Goal: Entertainment & Leisure: Consume media (video, audio)

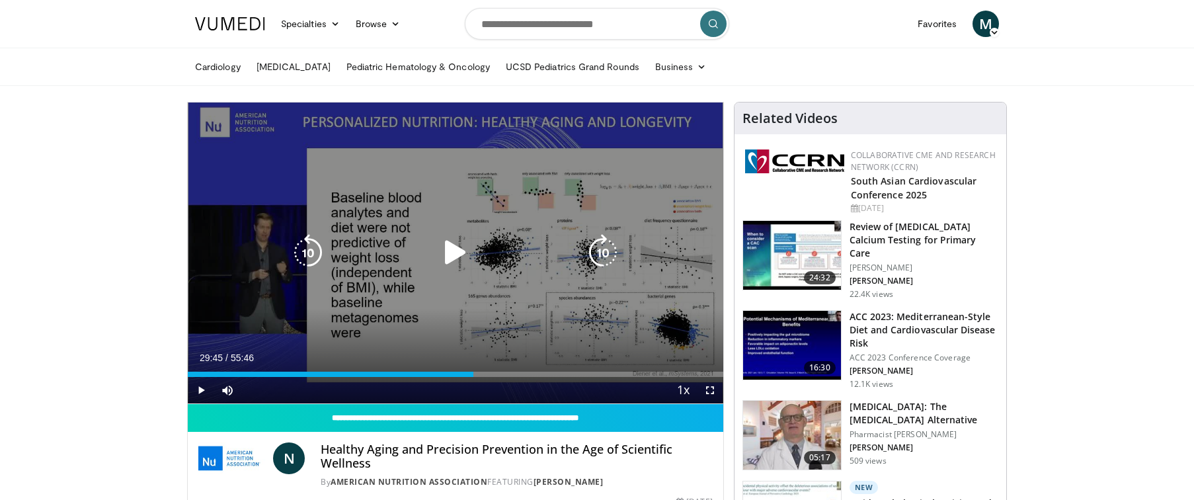
click at [455, 250] on icon "Video Player" at bounding box center [455, 252] width 37 height 37
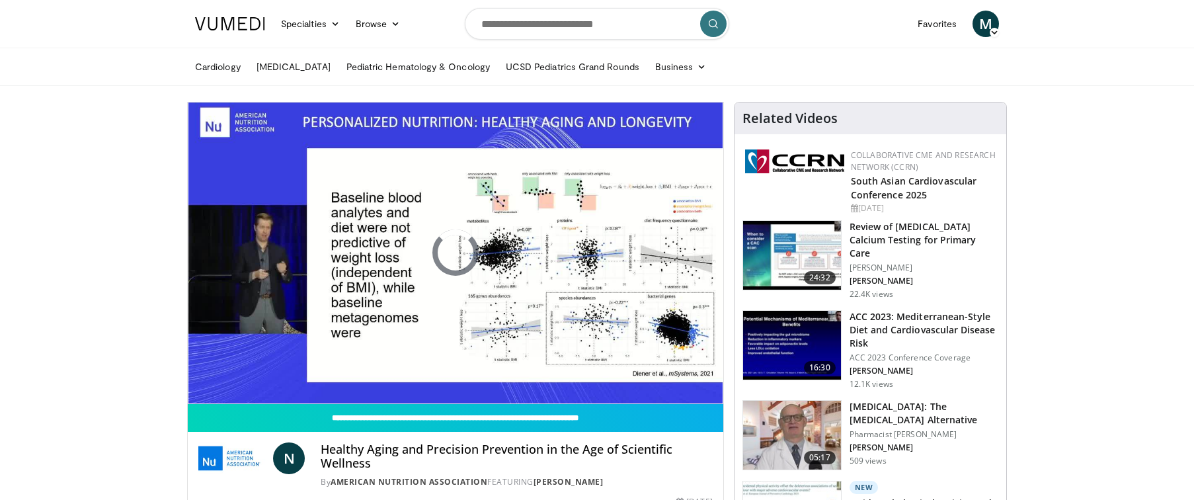
click at [477, 375] on div "20 seconds Tap to unmute" at bounding box center [455, 252] width 535 height 301
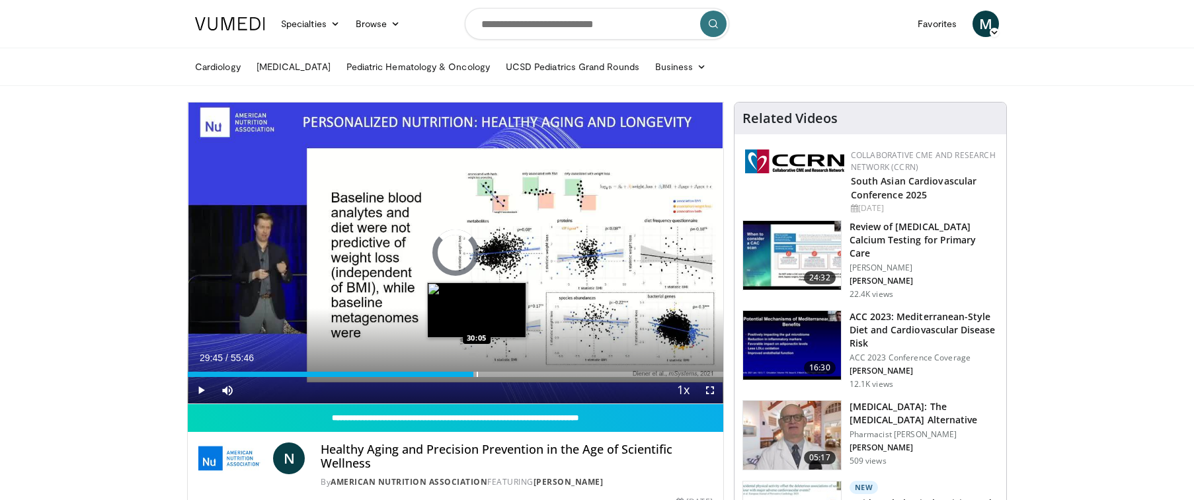
click at [477, 375] on div "Progress Bar" at bounding box center [477, 373] width 1 height 5
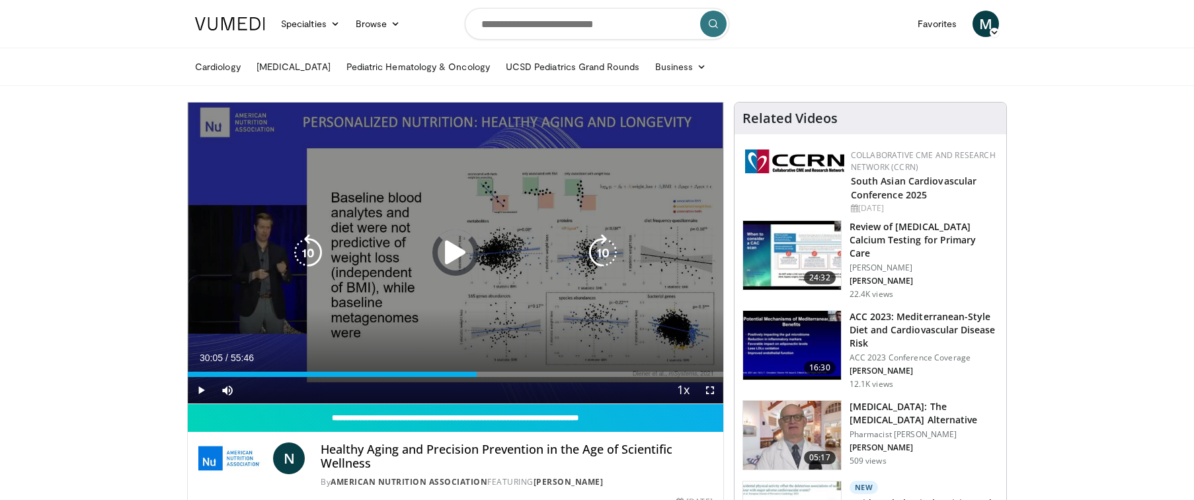
click at [601, 250] on icon "Video Player" at bounding box center [602, 252] width 37 height 37
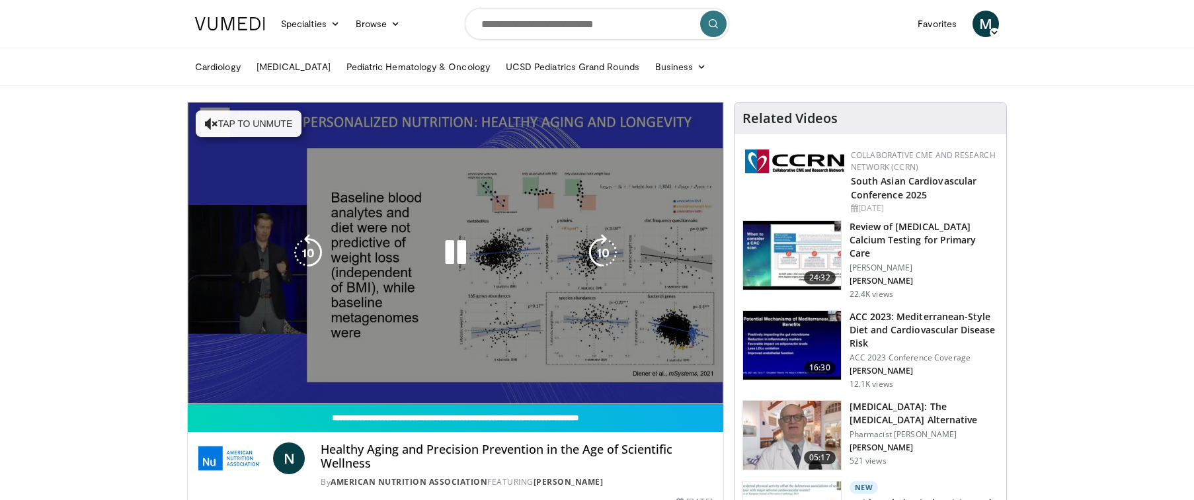
click at [408, 371] on div "10 seconds Tap to unmute" at bounding box center [455, 252] width 535 height 301
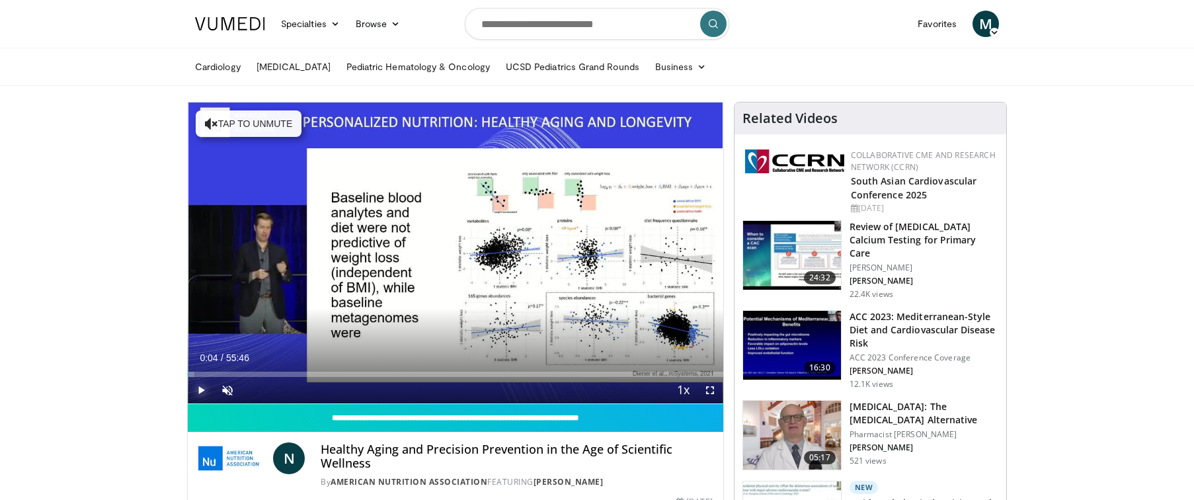
click at [198, 391] on span "Video Player" at bounding box center [201, 390] width 26 height 26
click at [414, 371] on div "Progress Bar" at bounding box center [414, 373] width 1 height 5
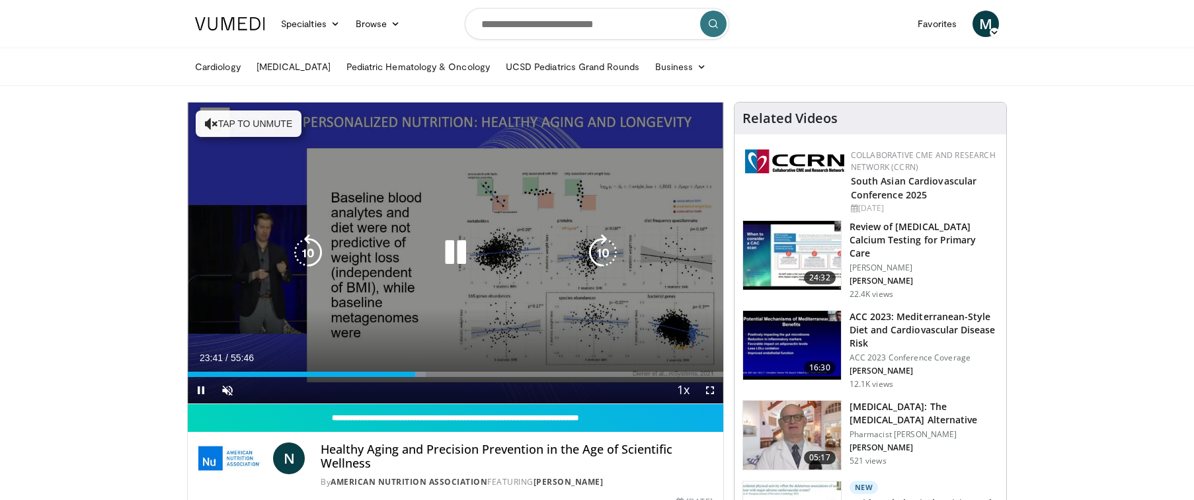
click at [271, 132] on button "Tap to unmute" at bounding box center [249, 123] width 106 height 26
click at [600, 253] on icon "Video Player" at bounding box center [602, 252] width 37 height 37
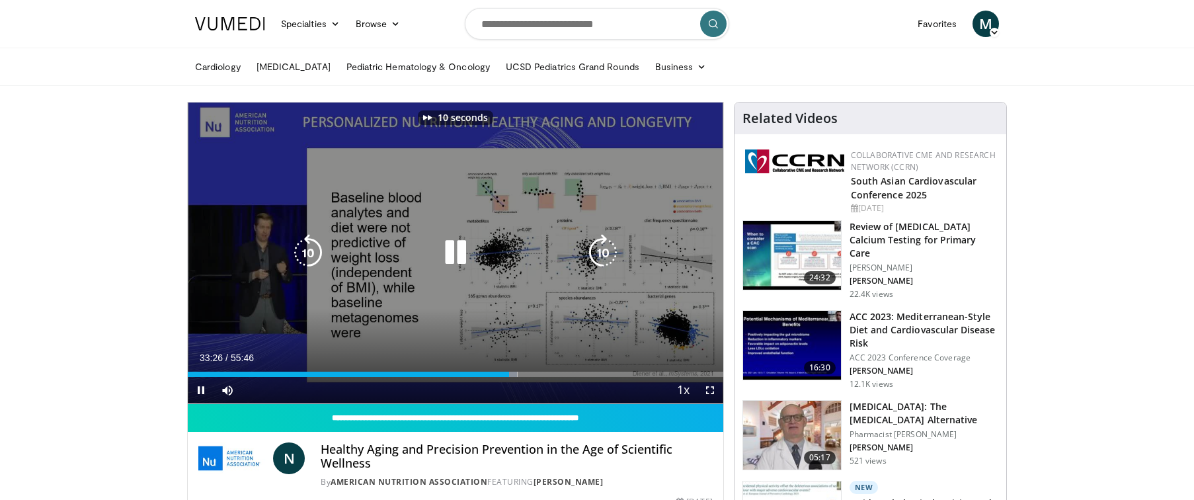
click at [600, 253] on icon "Video Player" at bounding box center [602, 252] width 37 height 37
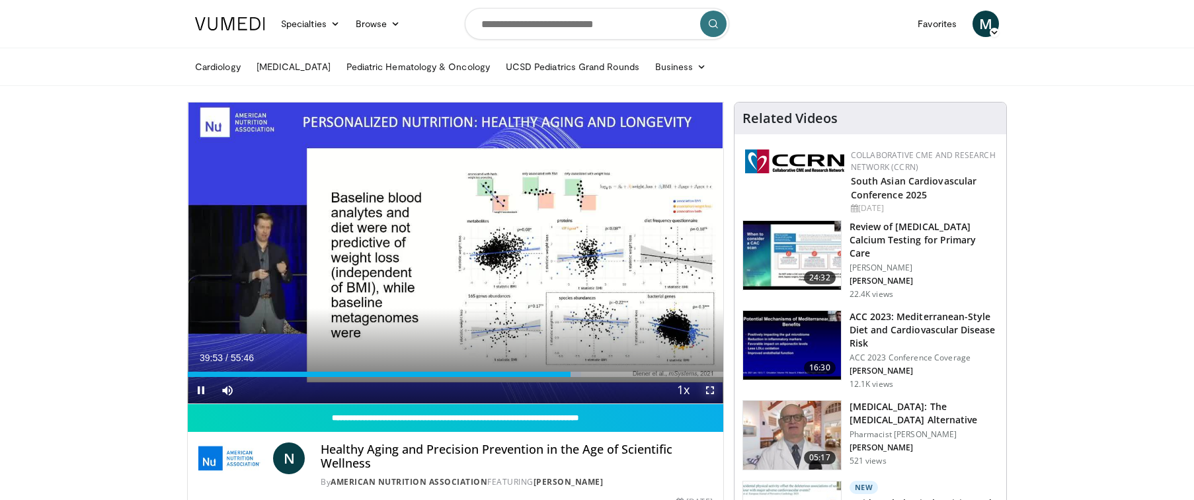
click at [707, 390] on span "Video Player" at bounding box center [710, 390] width 26 height 26
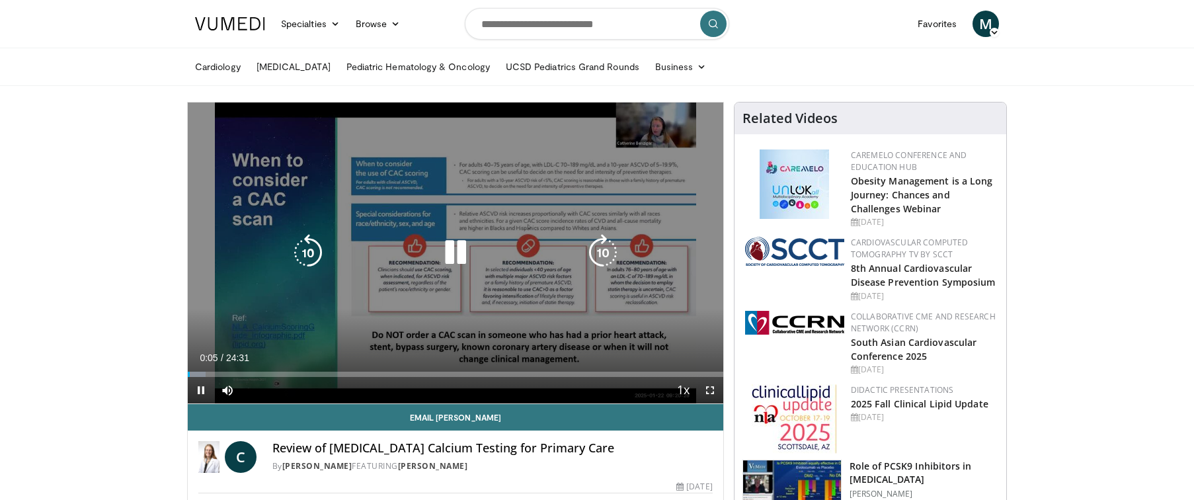
click at [444, 256] on icon "Video Player" at bounding box center [455, 252] width 37 height 37
